Goal: Browse casually: Explore the website without a specific task or goal

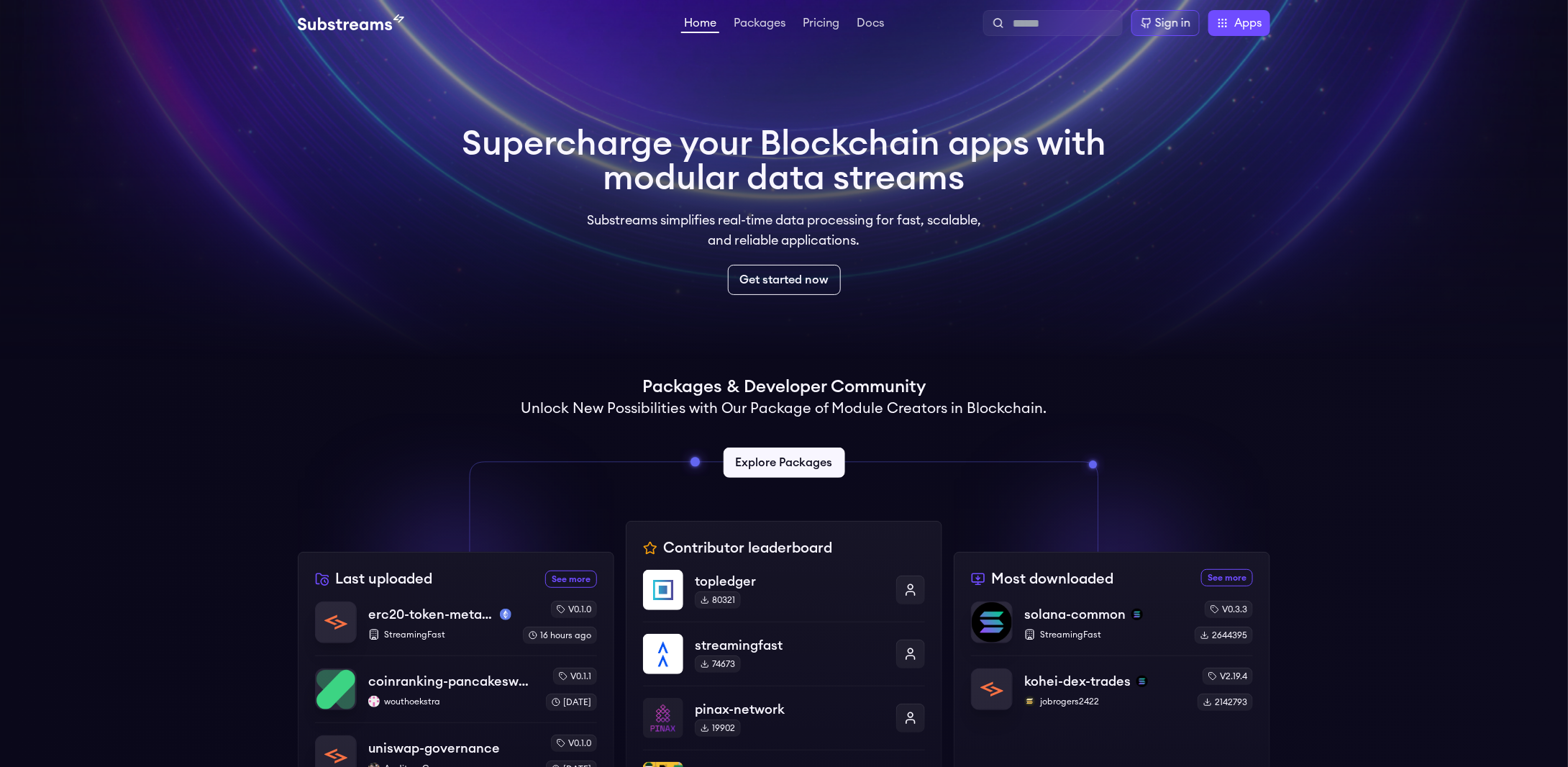
click at [672, 147] on h1 "Supercharge your Blockchain apps with modular data streams" at bounding box center [784, 161] width 645 height 69
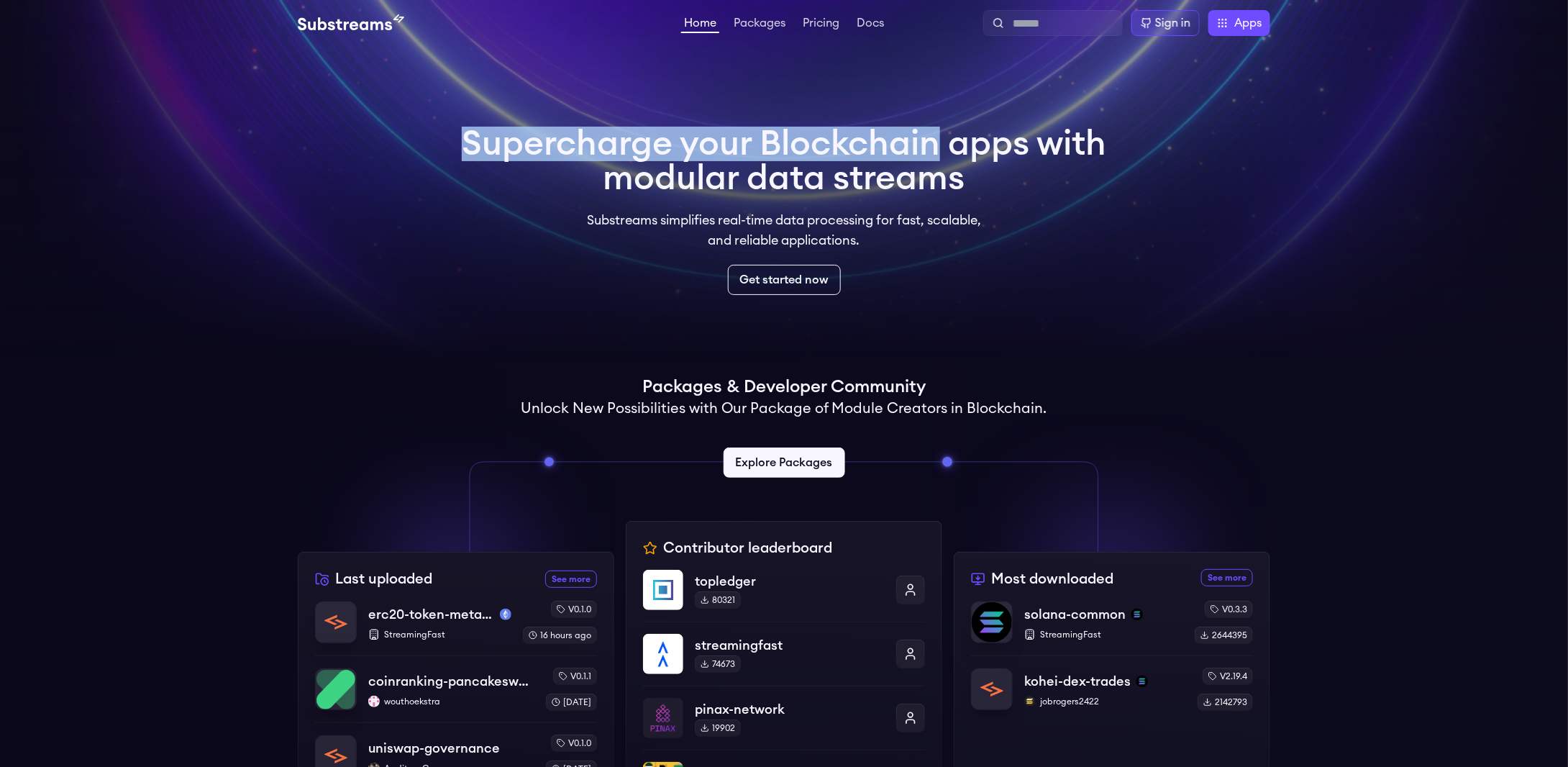
drag, startPoint x: 672, startPoint y: 147, endPoint x: 954, endPoint y: 164, distance: 282.5
click at [950, 162] on h1 "Supercharge your Blockchain apps with modular data streams" at bounding box center [784, 161] width 645 height 69
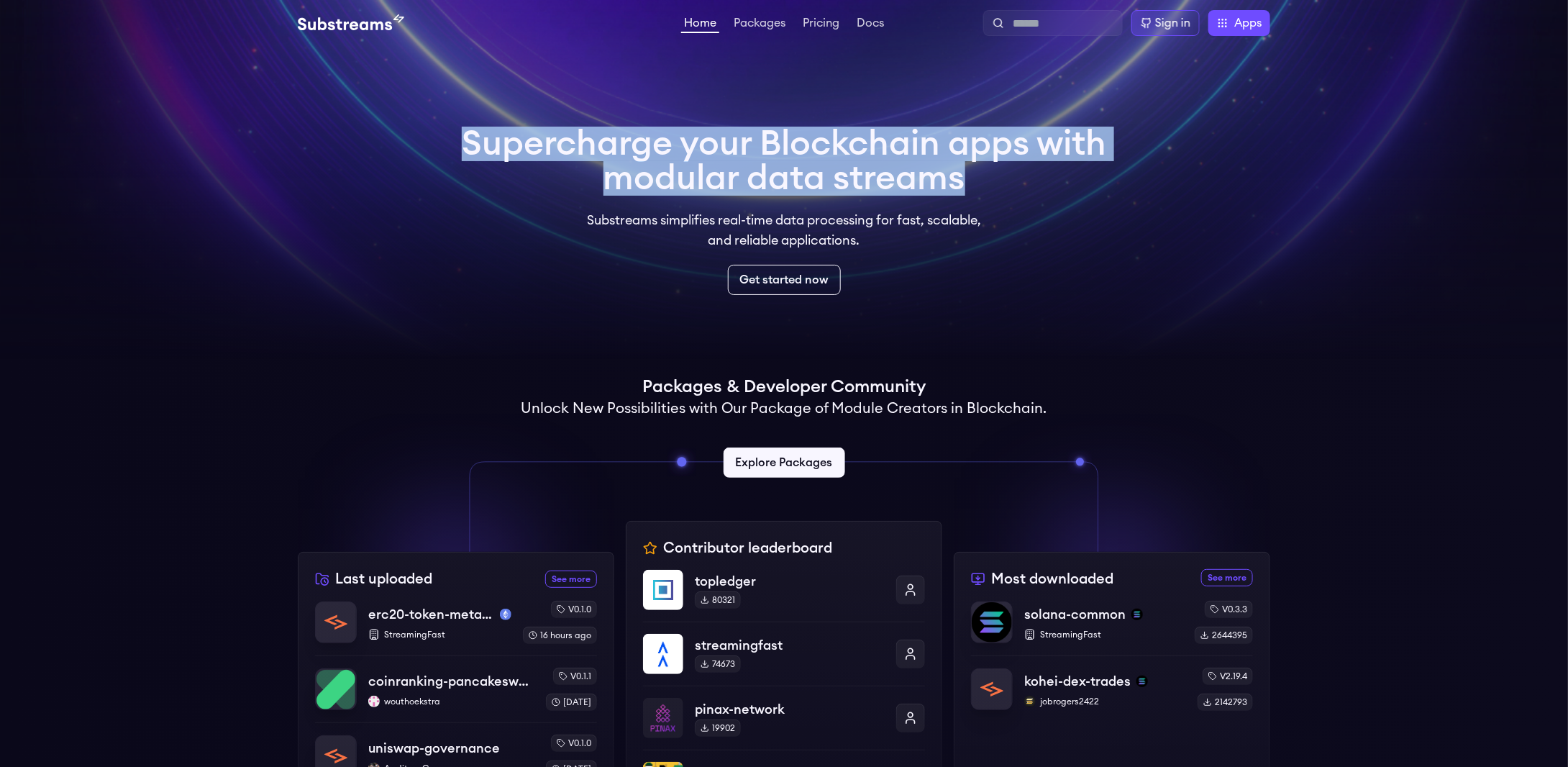
click at [954, 164] on h1 "Supercharge your Blockchain apps with modular data streams" at bounding box center [784, 161] width 645 height 69
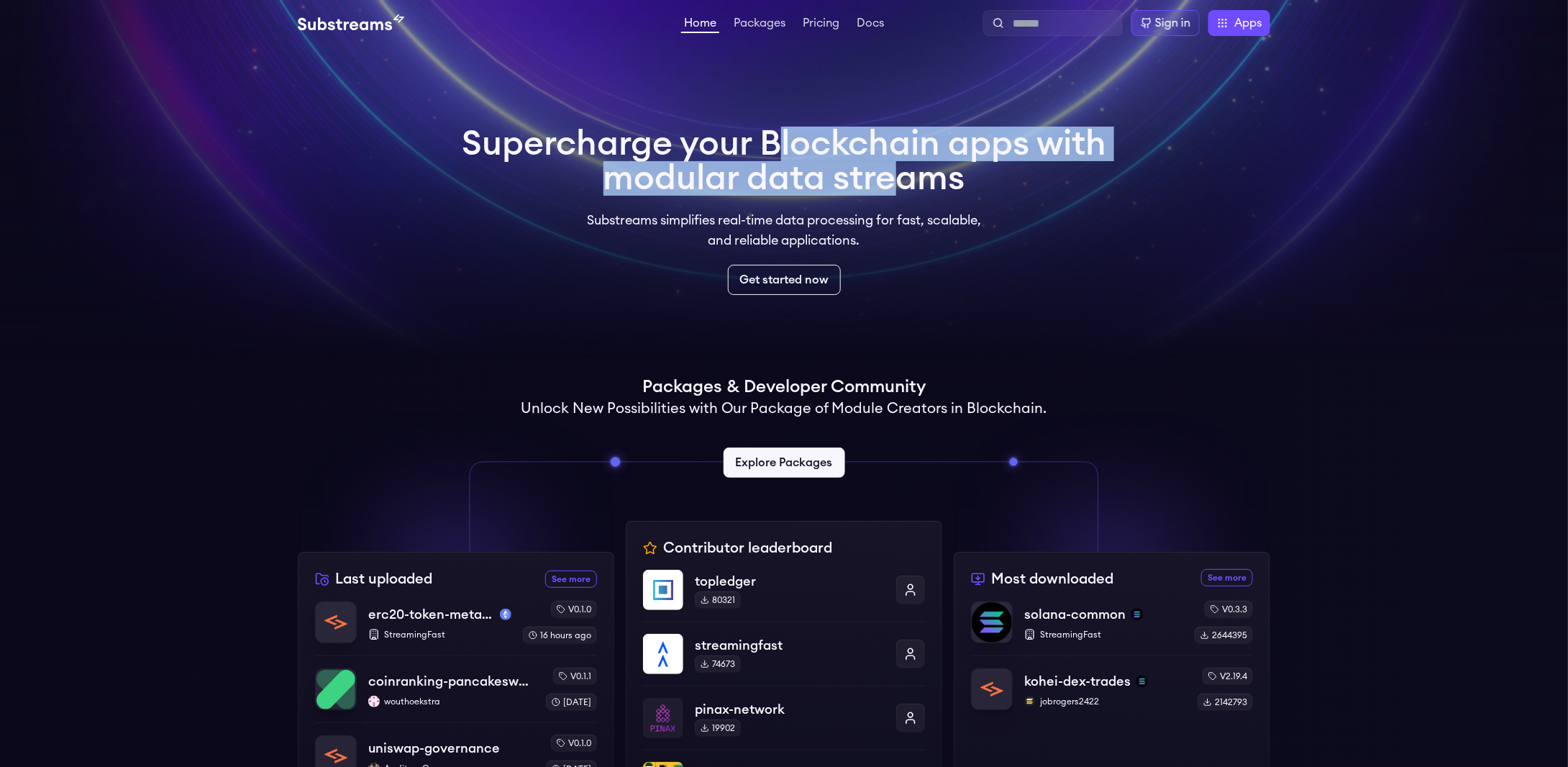
drag, startPoint x: 922, startPoint y: 170, endPoint x: 721, endPoint y: 123, distance: 206.4
click at [754, 132] on h1 "Supercharge your Blockchain apps with modular data streams" at bounding box center [784, 161] width 645 height 69
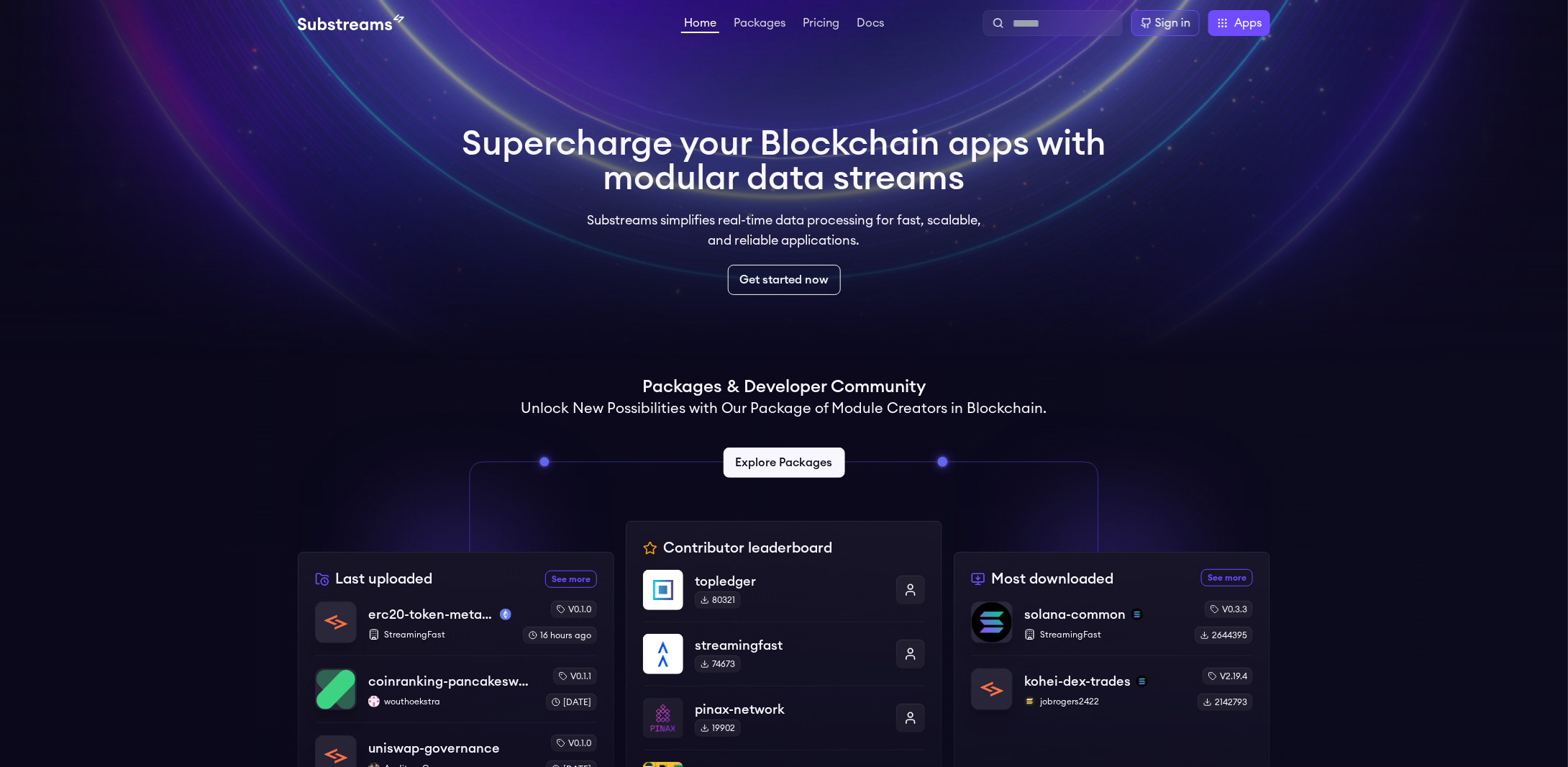
click at [721, 123] on div "Supercharge your Blockchain apps with modular data streams Substreams simplifie…" at bounding box center [784, 210] width 667 height 191
click at [964, 172] on h1 "Supercharge your Blockchain apps with modular data streams" at bounding box center [784, 161] width 645 height 69
click at [989, 173] on h1 "Supercharge your Blockchain apps with modular data streams" at bounding box center [784, 161] width 645 height 69
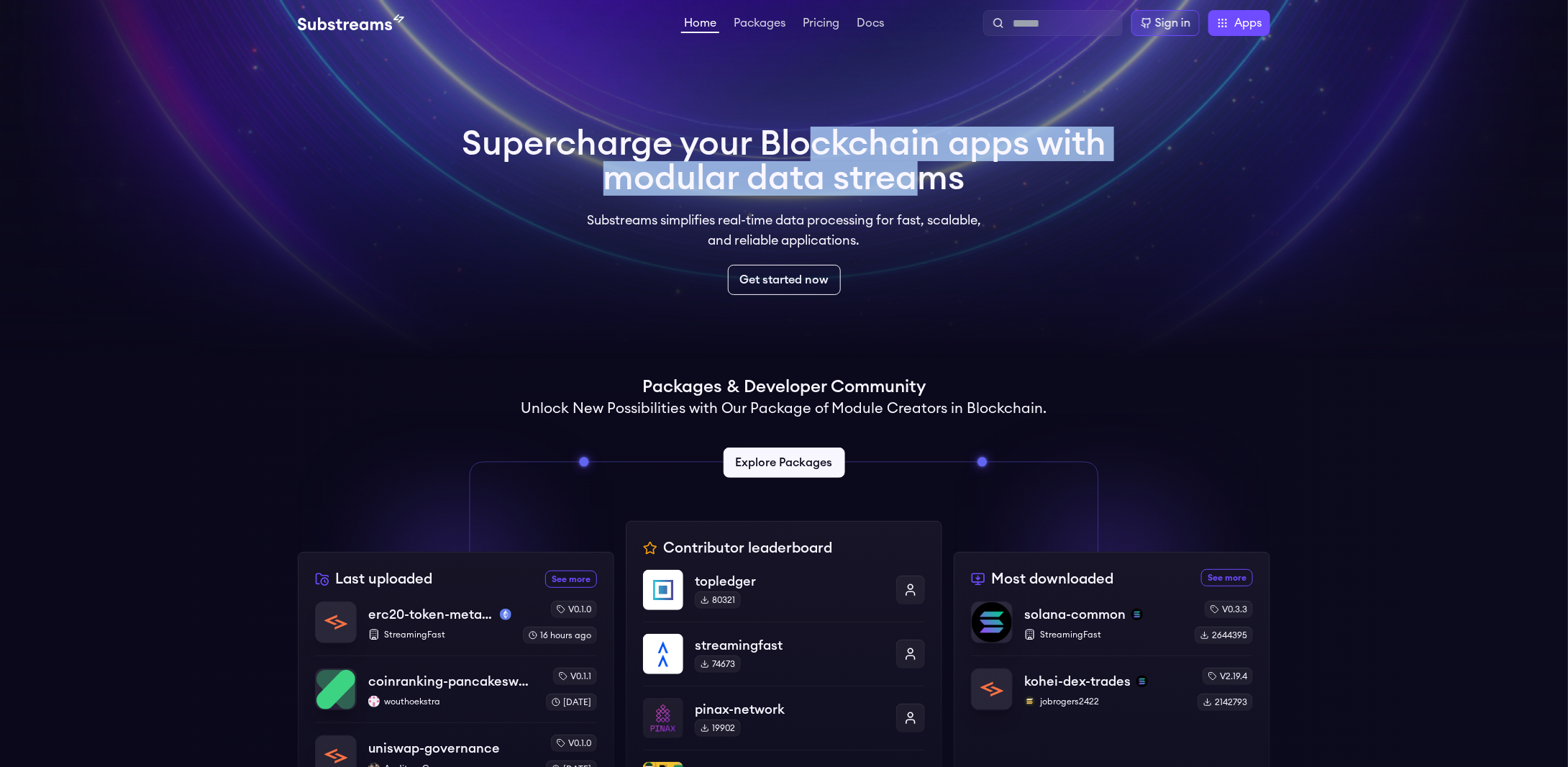
drag, startPoint x: 855, startPoint y: 157, endPoint x: 813, endPoint y: 136, distance: 47.0
click at [818, 141] on h1 "Supercharge your Blockchain apps with modular data streams" at bounding box center [784, 161] width 645 height 69
